Goal: Task Accomplishment & Management: Manage account settings

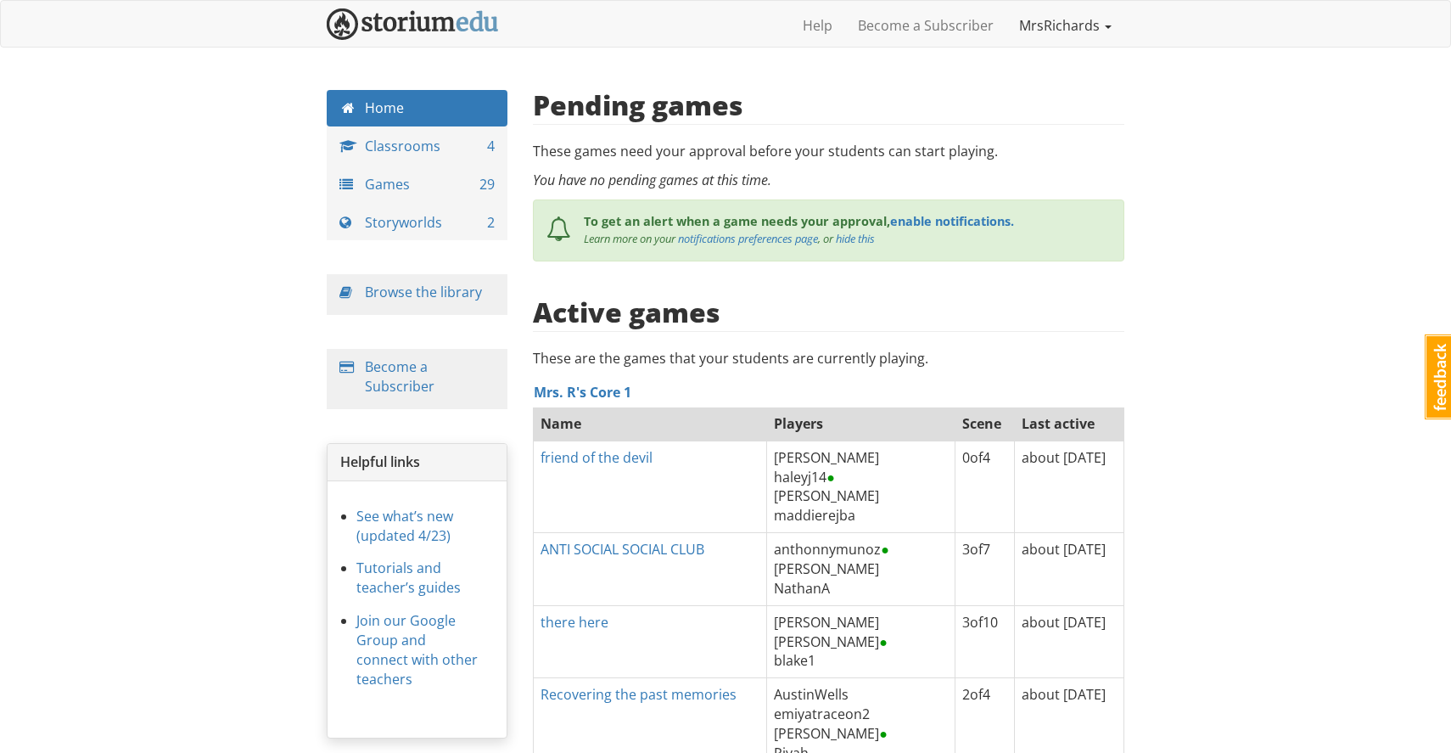
click at [1065, 27] on link "MrsRichards" at bounding box center [1066, 25] width 118 height 42
click at [1057, 60] on link "Profile" at bounding box center [1057, 64] width 134 height 25
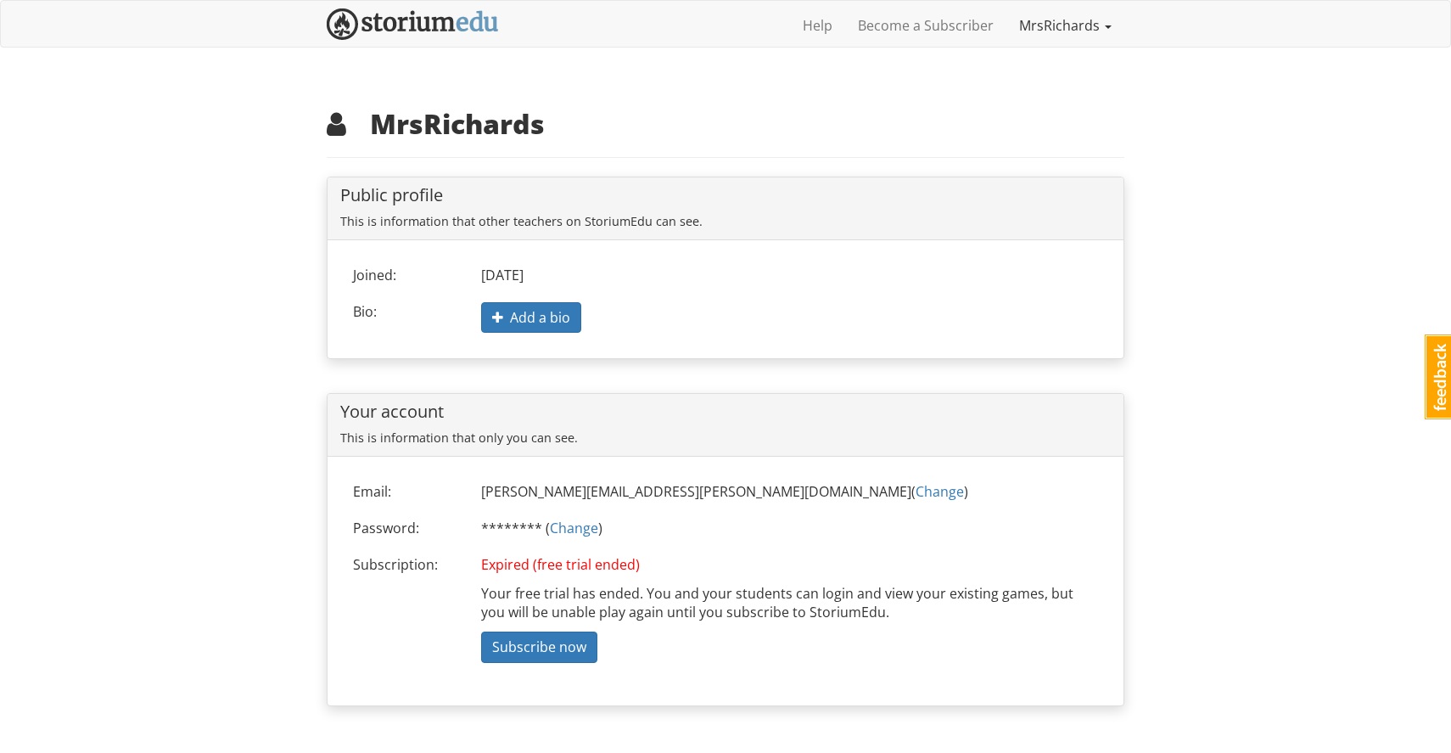
click at [1078, 20] on link "MrsRichards" at bounding box center [1066, 25] width 118 height 42
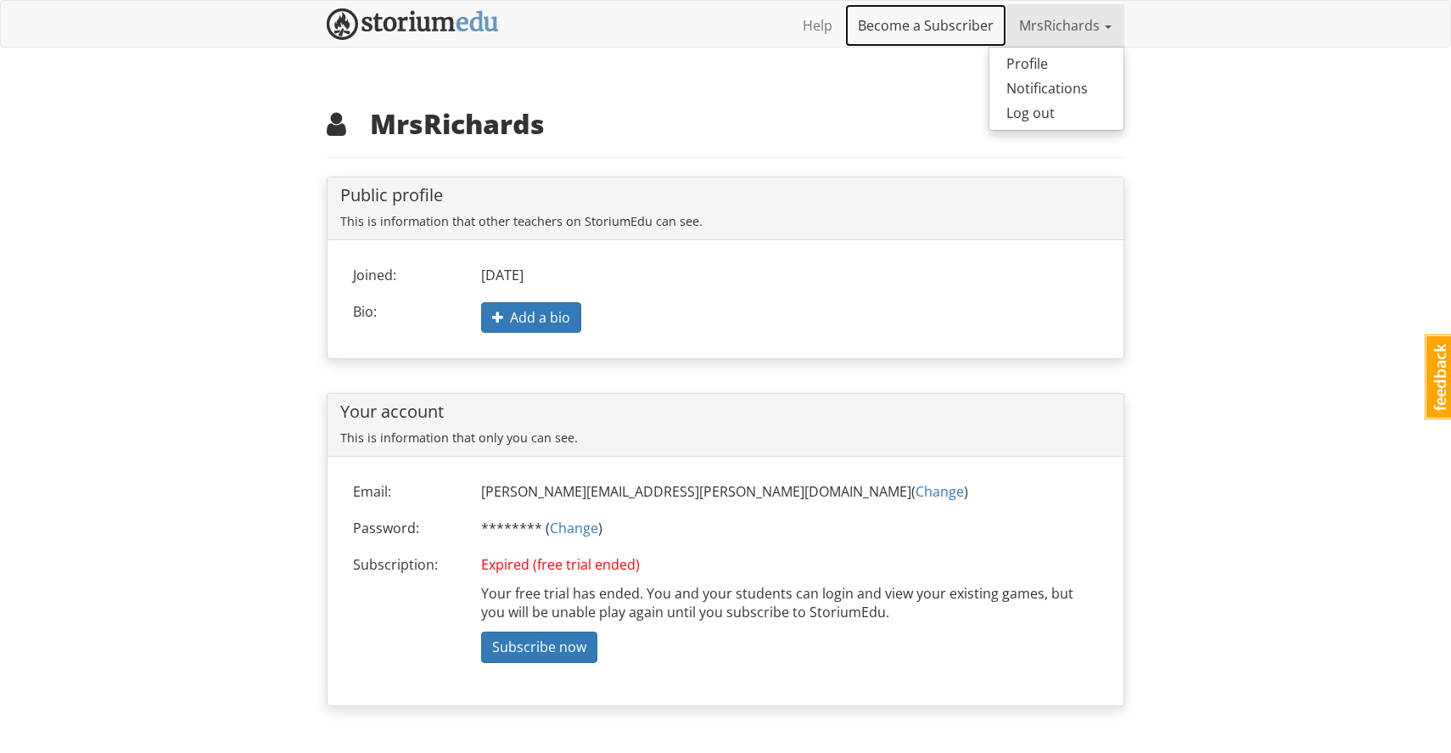
click at [945, 30] on link "Become a Subscriber" at bounding box center [925, 25] width 161 height 42
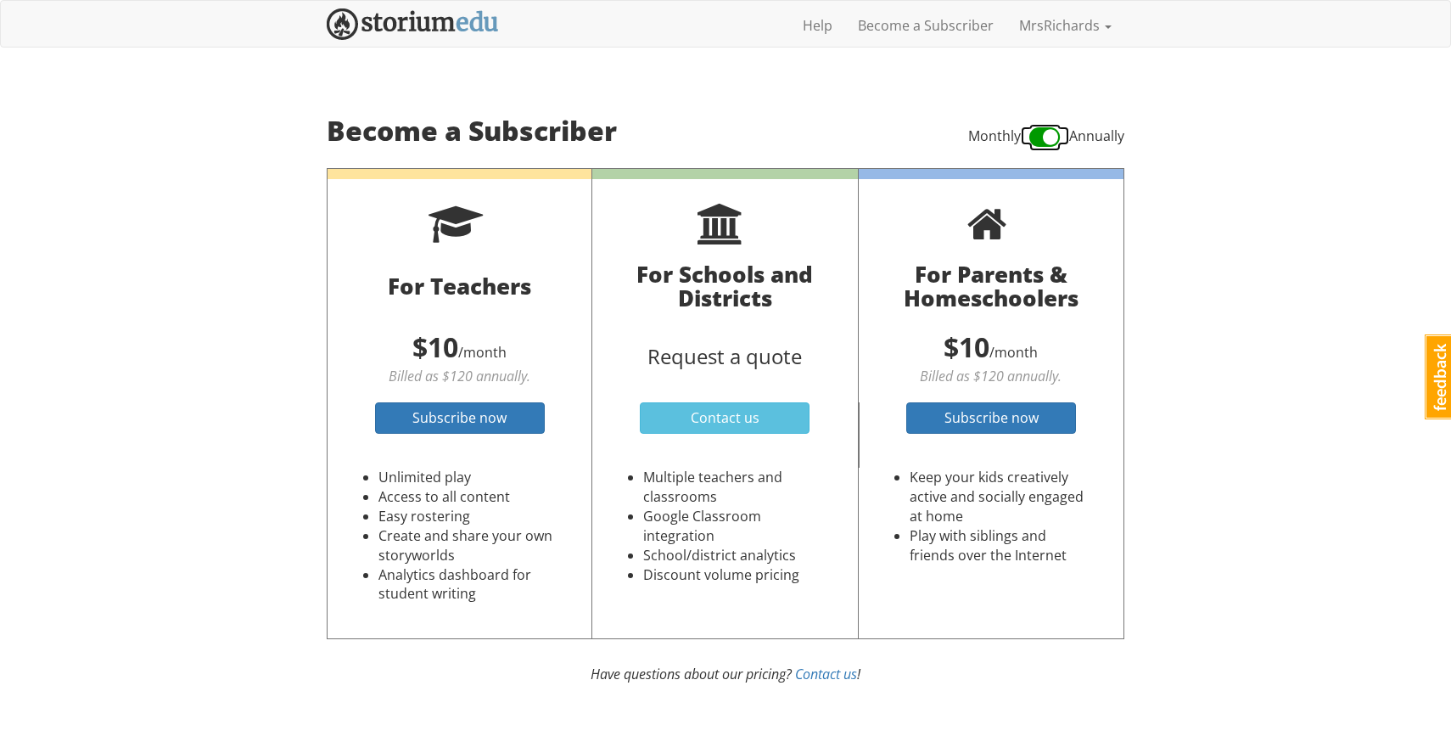
click at [1051, 137] on span at bounding box center [1044, 137] width 31 height 27
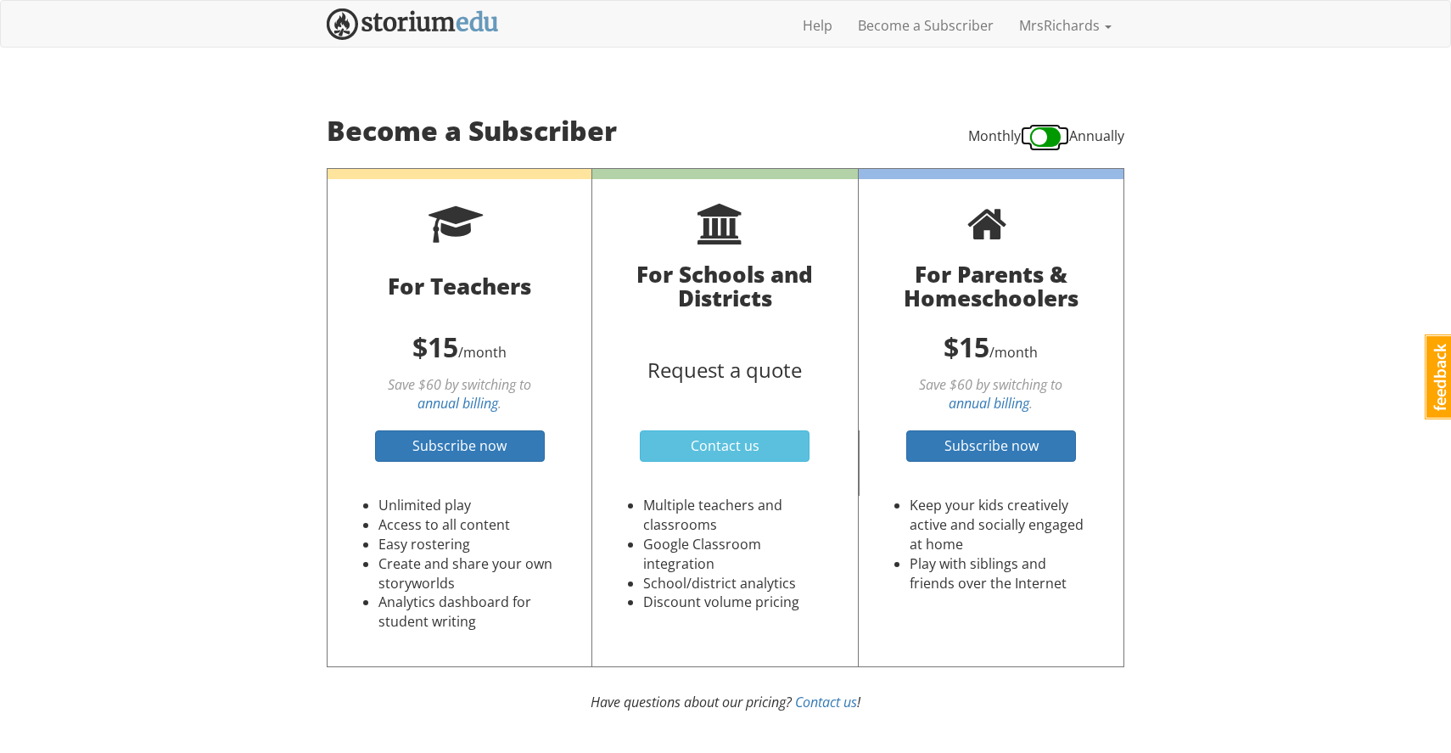
click at [1043, 138] on span at bounding box center [1044, 137] width 31 height 27
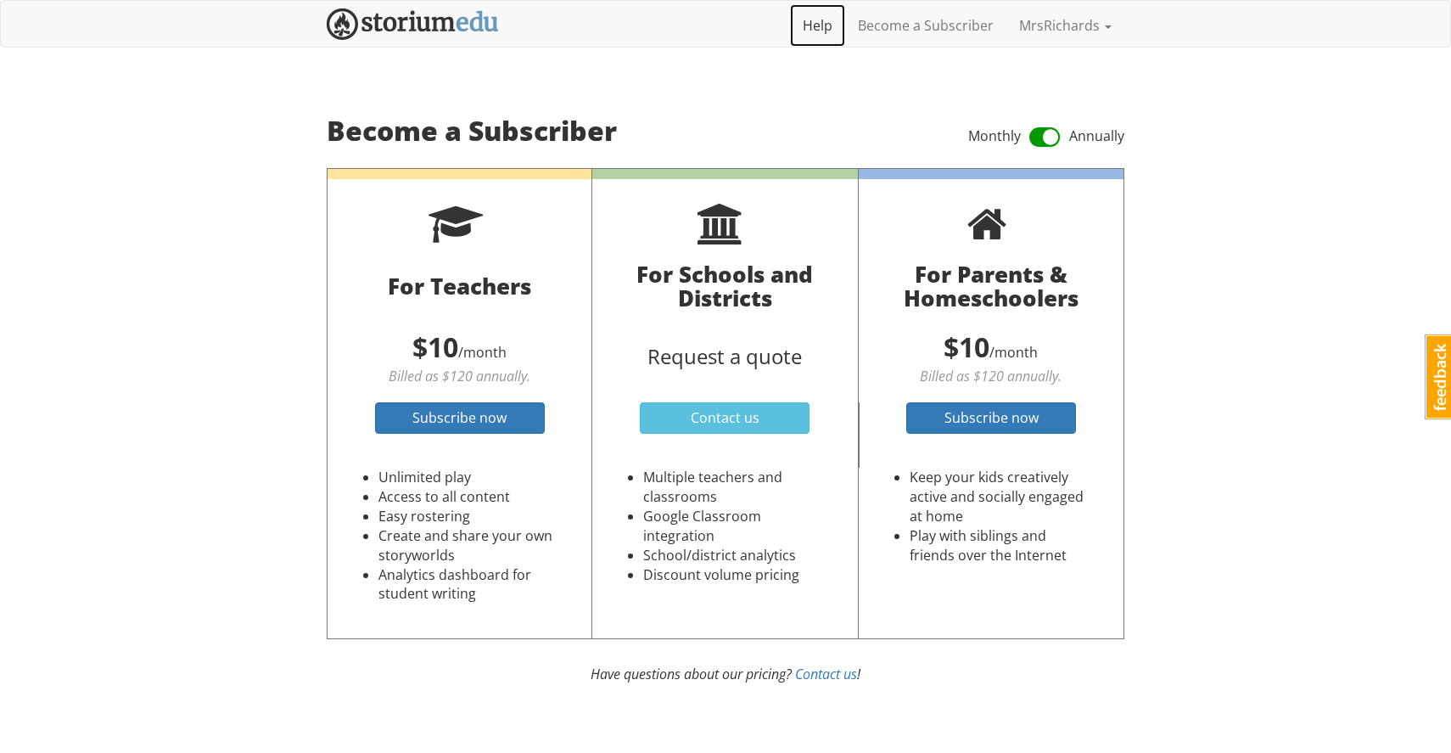
click at [822, 27] on link "Help" at bounding box center [817, 25] width 55 height 42
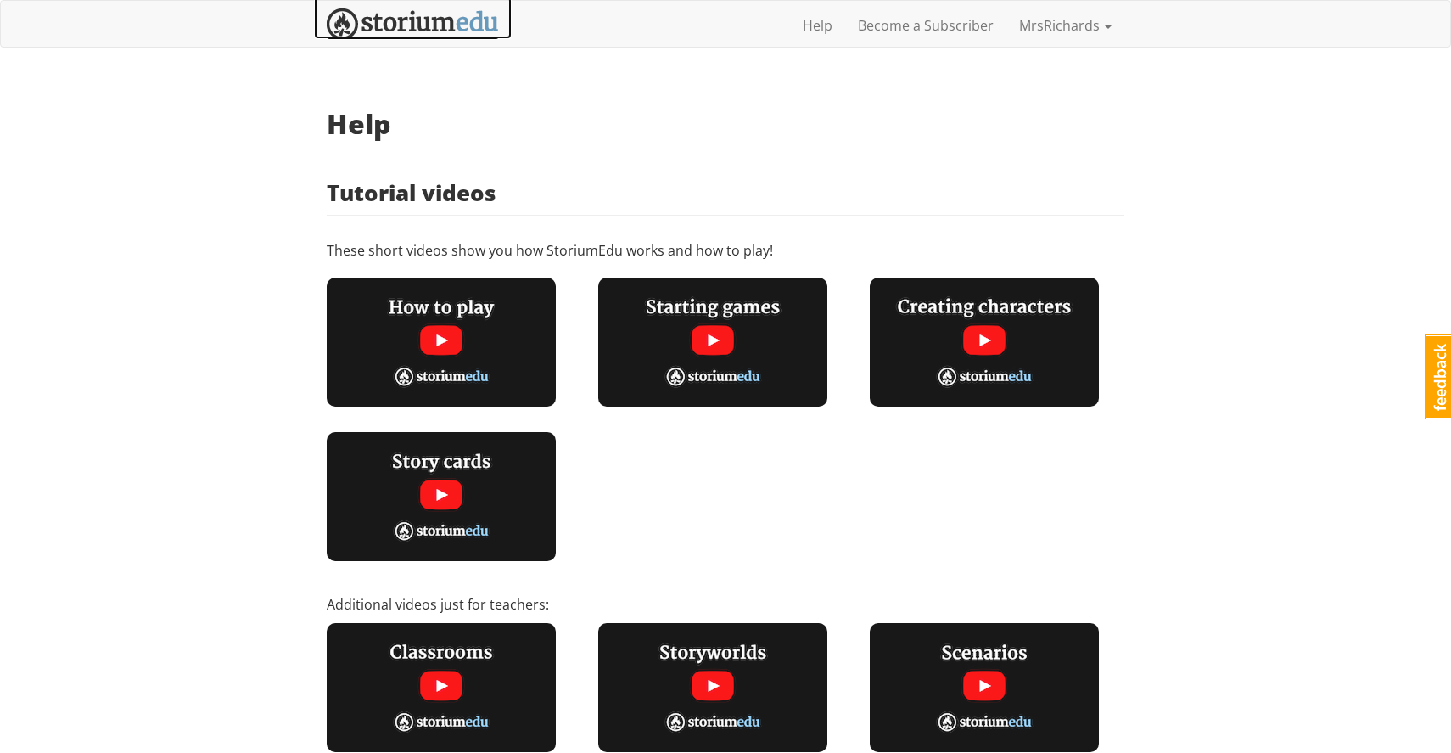
click at [467, 25] on img at bounding box center [413, 23] width 172 height 31
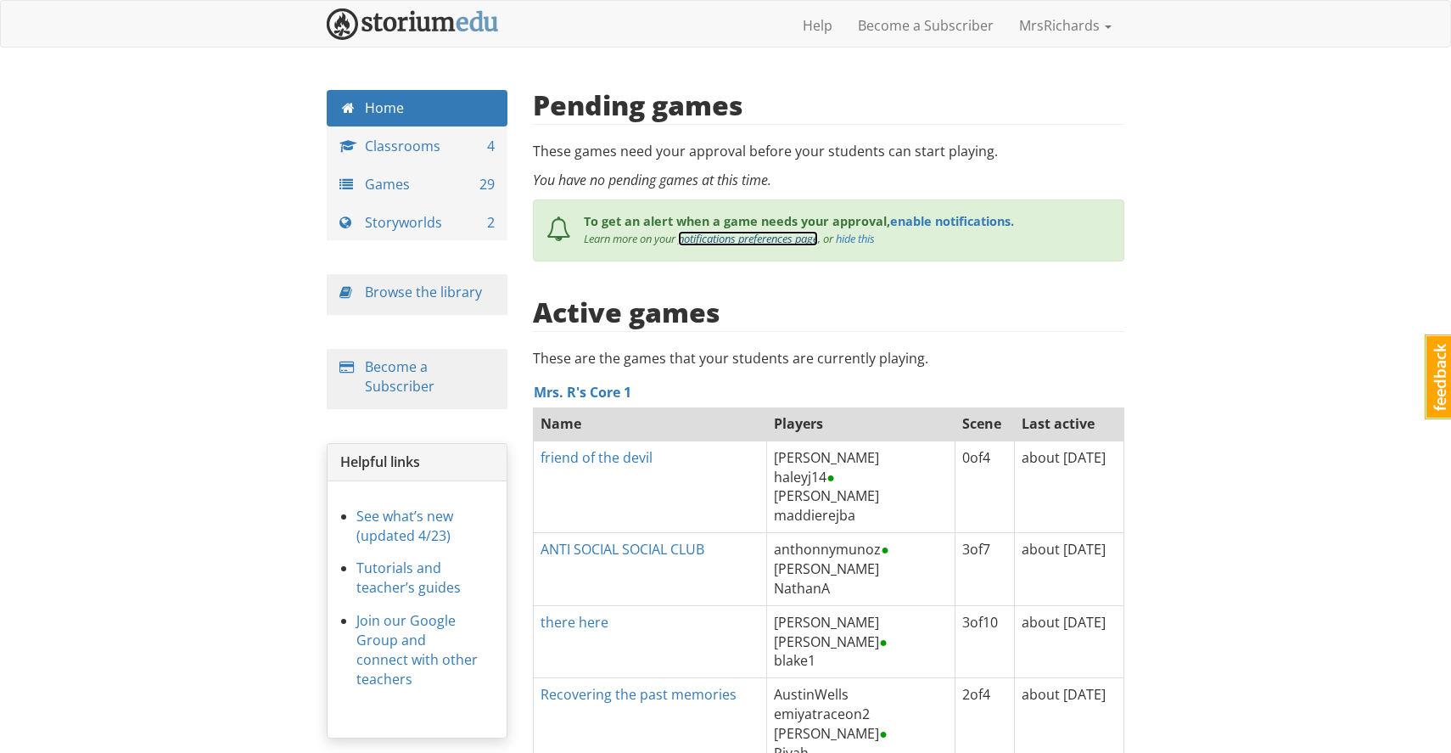
click at [772, 243] on link "notifications preferences page" at bounding box center [748, 238] width 140 height 15
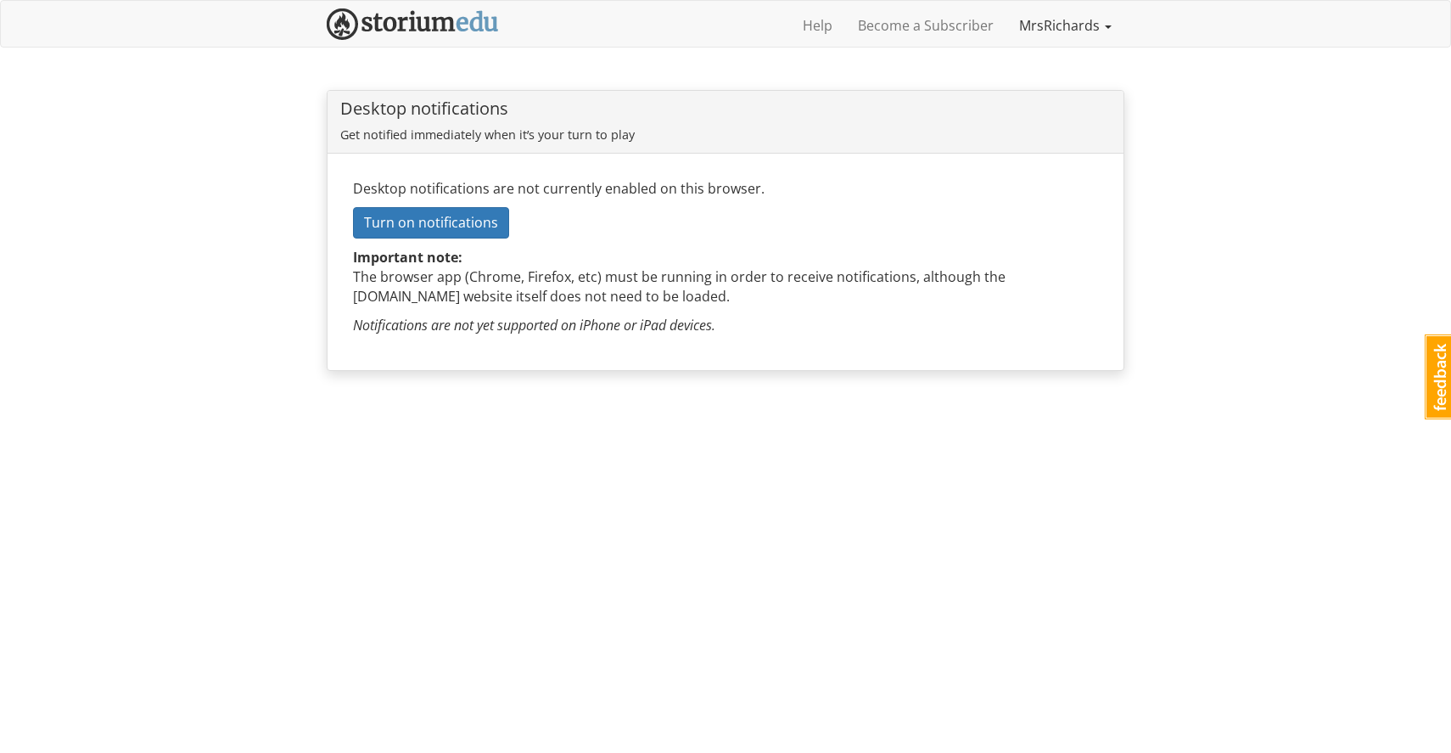
click at [1061, 27] on link "MrsRichards" at bounding box center [1066, 25] width 118 height 42
click at [1057, 68] on link "Profile" at bounding box center [1057, 64] width 134 height 25
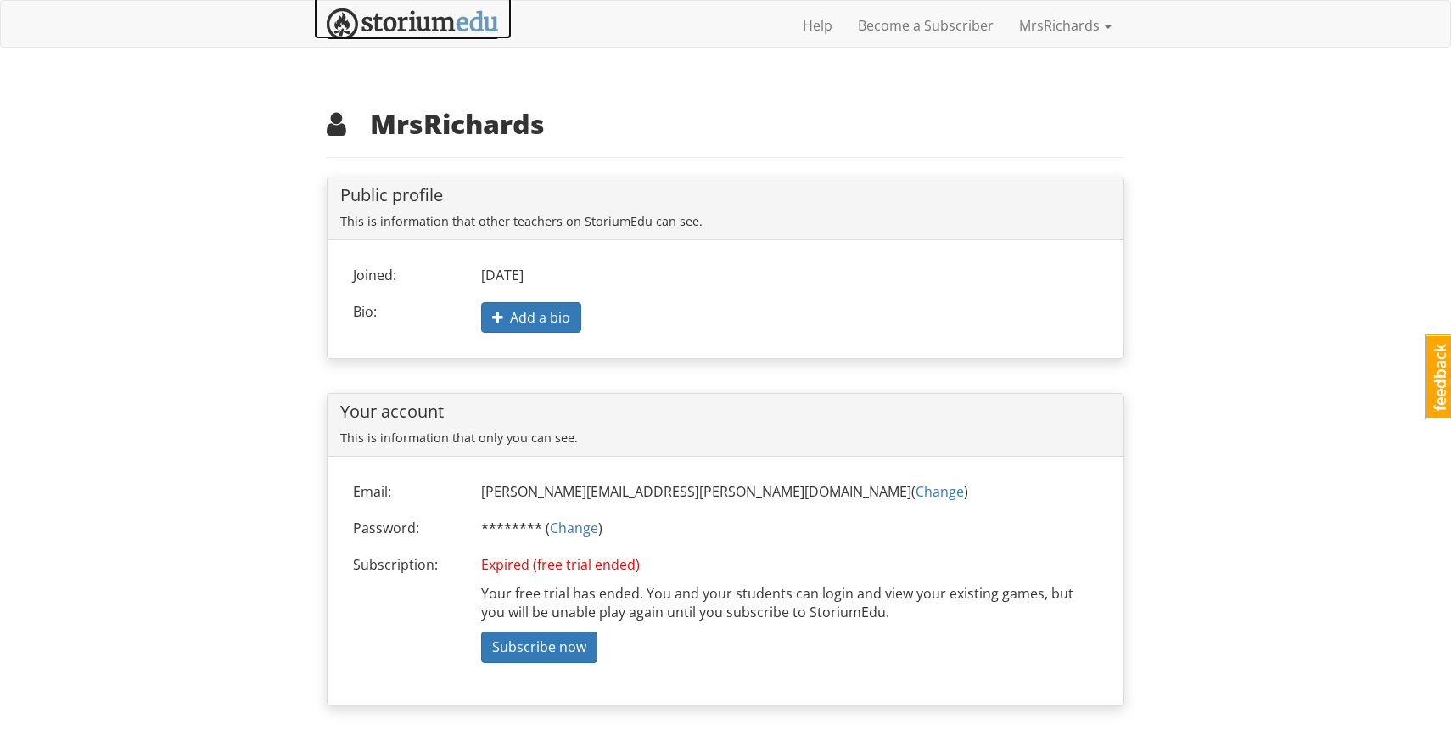
click at [448, 25] on img at bounding box center [413, 23] width 172 height 31
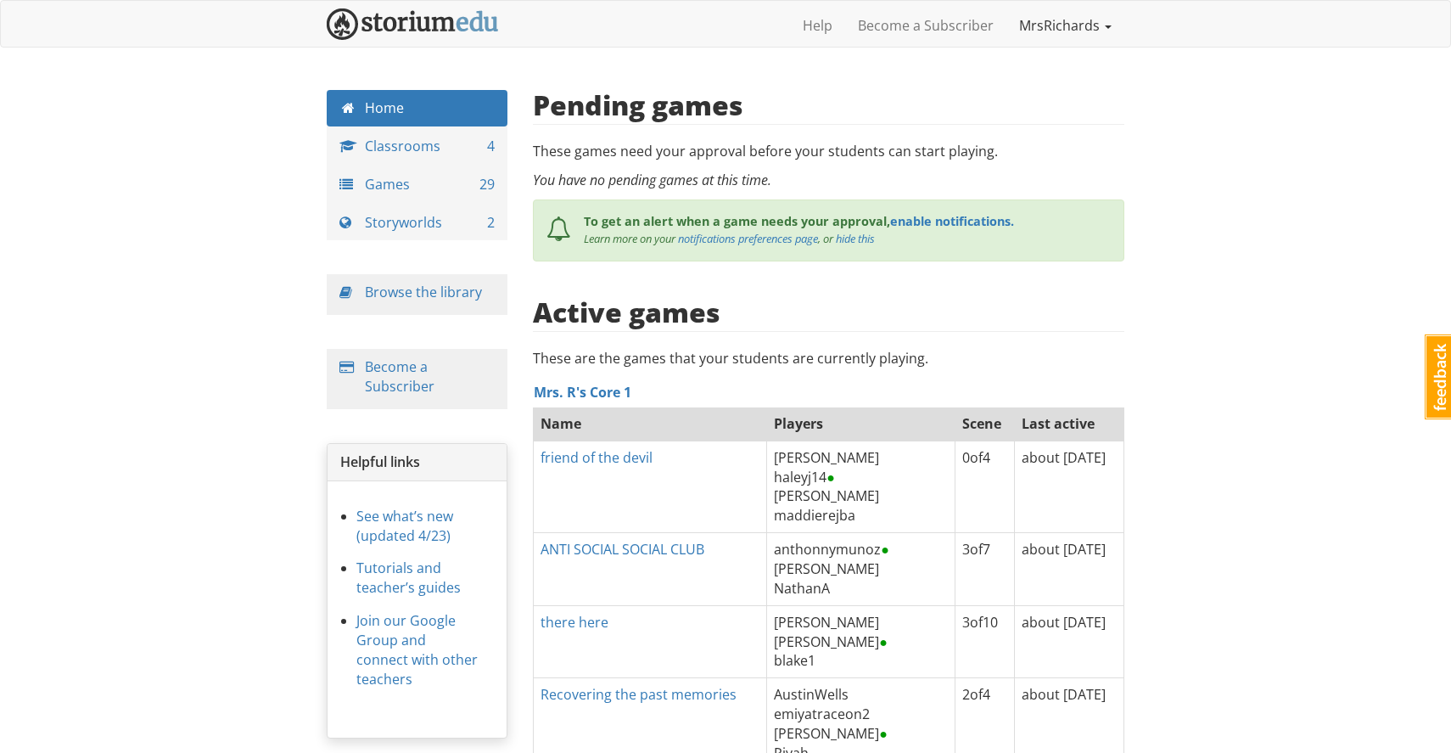
click at [1074, 31] on link "MrsRichards" at bounding box center [1066, 25] width 118 height 42
click at [1048, 114] on link "Log out" at bounding box center [1057, 113] width 134 height 25
